Goal: Find specific page/section: Find specific page/section

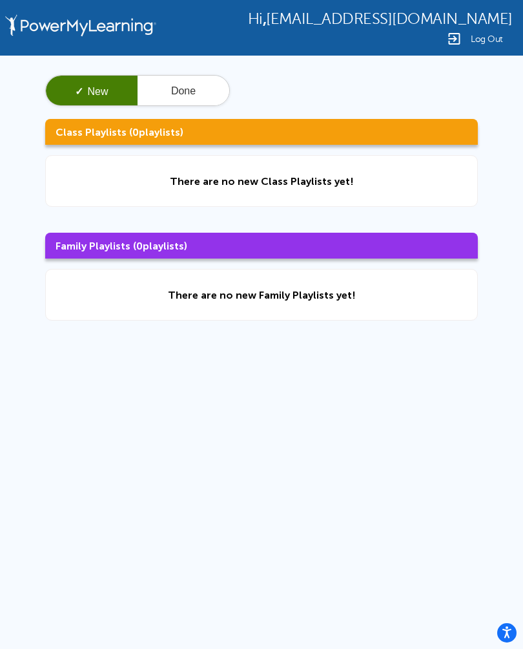
click at [177, 94] on button "Done" at bounding box center [184, 91] width 92 height 31
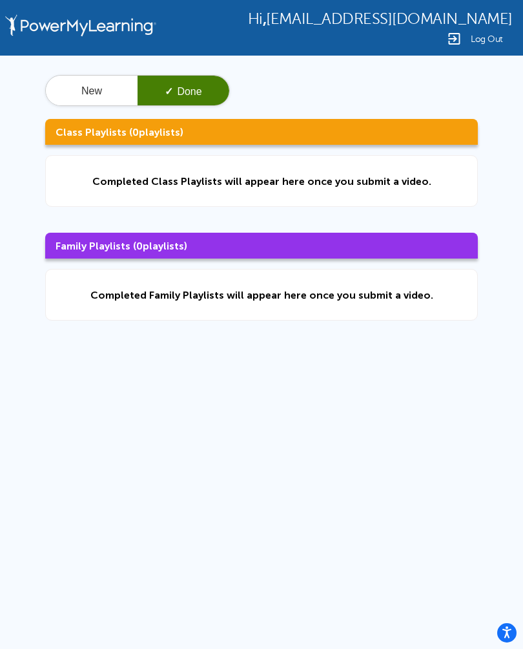
click at [76, 99] on button "New" at bounding box center [92, 91] width 92 height 31
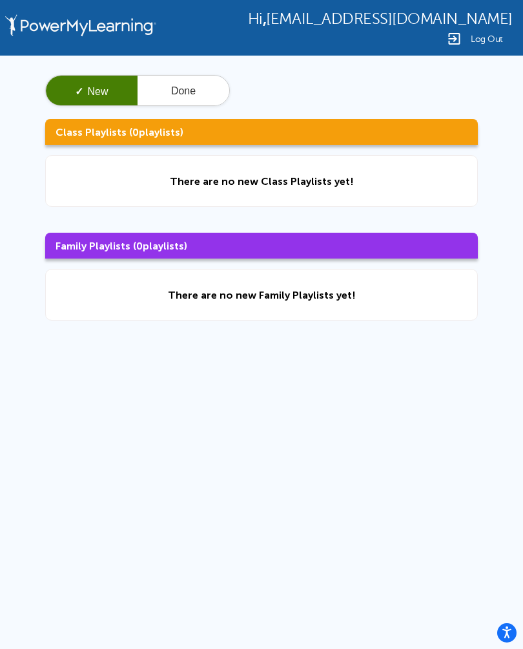
click at [82, 300] on div "There are no new Family Playlists yet!" at bounding box center [261, 295] width 433 height 52
click at [155, 300] on div "There are no new Family Playlists yet!" at bounding box center [261, 295] width 433 height 52
click at [185, 179] on div "There are no new Class Playlists yet!" at bounding box center [262, 181] width 184 height 12
click at [48, 34] on img at bounding box center [81, 28] width 158 height 56
click at [178, 103] on button "Done" at bounding box center [184, 91] width 92 height 31
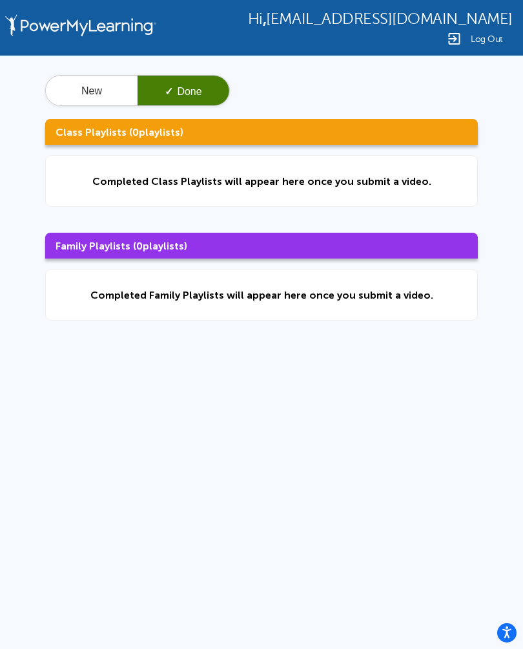
click at [79, 93] on button "New" at bounding box center [92, 91] width 92 height 31
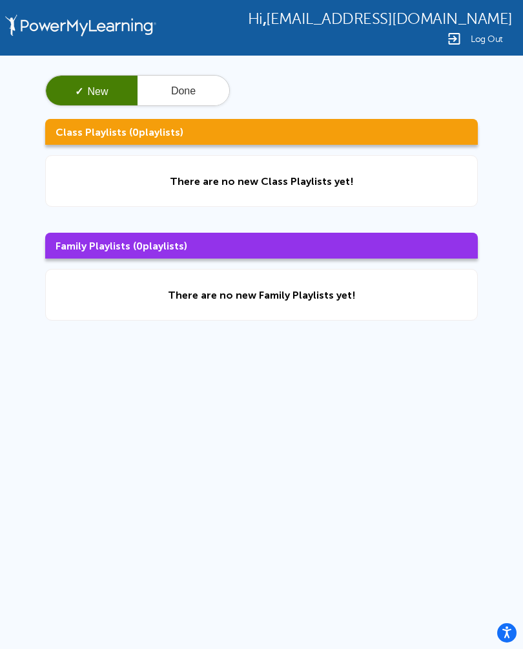
click at [462, 37] on img at bounding box center [455, 39] width 16 height 16
